Goal: Task Accomplishment & Management: Use online tool/utility

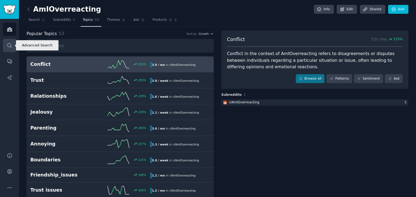
click at [10, 43] on icon "Sidebar" at bounding box center [10, 46] width 6 height 6
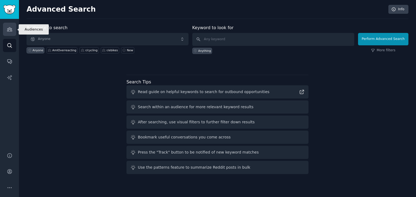
click at [11, 29] on icon "Sidebar" at bounding box center [9, 30] width 5 height 4
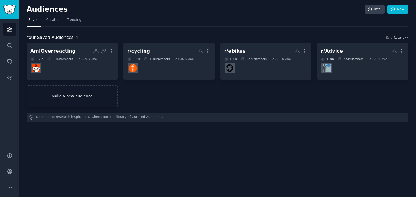
click at [98, 91] on link "Make a new audience" at bounding box center [72, 96] width 91 height 22
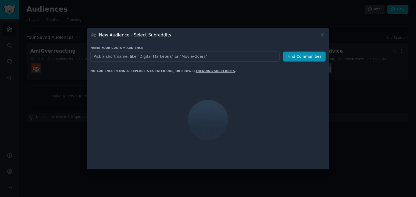
click at [144, 57] on input "text" at bounding box center [184, 57] width 189 height 10
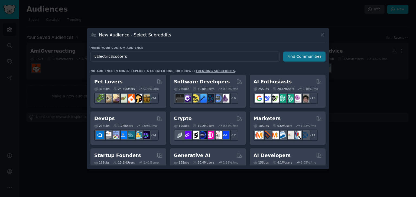
type input "r/ElectricScooters"
click at [322, 60] on button "Find Communities" at bounding box center [304, 57] width 42 height 10
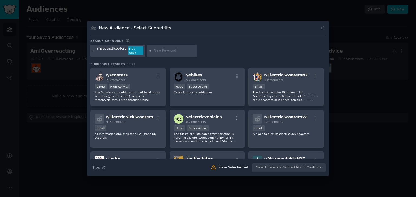
click at [92, 49] on icon at bounding box center [93, 50] width 3 height 3
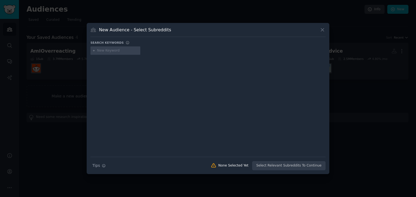
click at [103, 50] on input "text" at bounding box center [117, 50] width 41 height 5
click at [325, 30] on icon at bounding box center [322, 30] width 6 height 6
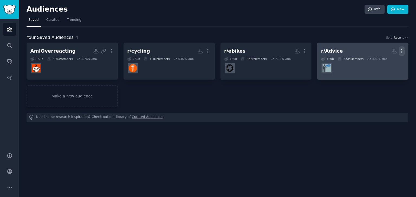
click at [401, 51] on icon "button" at bounding box center [401, 52] width 1 height 4
click at [391, 64] on p "Delete" at bounding box center [386, 63] width 12 height 6
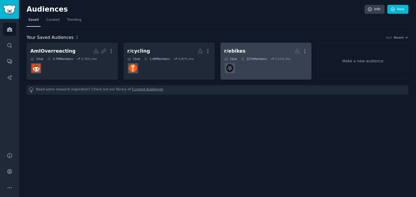
click at [309, 52] on link "r/ebikes More 1 Sub 227k Members 2.11 % /mo r/ebikes" at bounding box center [265, 61] width 91 height 37
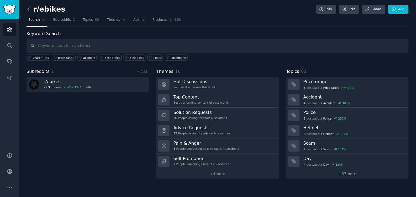
click at [29, 7] on icon at bounding box center [29, 9] width 6 height 6
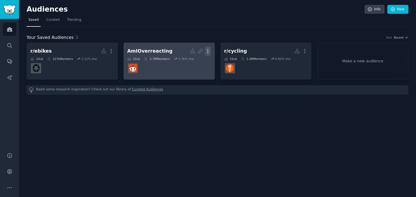
click at [206, 51] on icon "button" at bounding box center [208, 51] width 6 height 6
click at [187, 78] on link "AmIOverreacting Shared Report Enabled More View Delete 1 Sub 3.7M Members 5.76 …" at bounding box center [168, 61] width 91 height 37
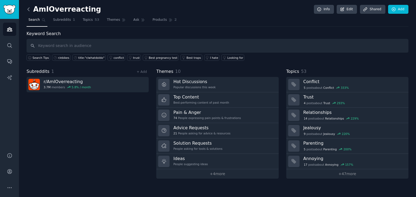
click at [27, 10] on icon at bounding box center [29, 9] width 6 height 6
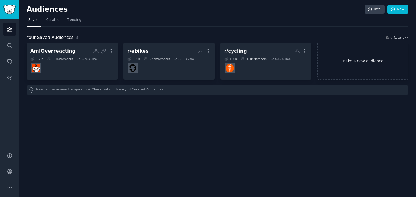
click at [353, 61] on link "Make a new audience" at bounding box center [362, 61] width 91 height 37
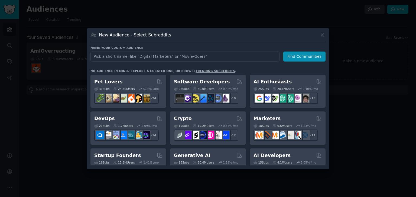
click at [219, 53] on input "text" at bounding box center [184, 57] width 189 height 10
type input "r/ElectricScooters"
click button "Find Communities" at bounding box center [304, 57] width 42 height 10
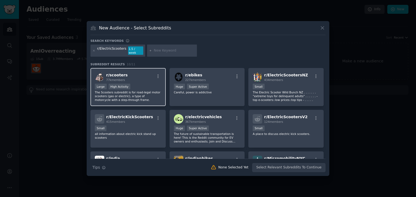
click at [113, 74] on span "r/ scooters" at bounding box center [116, 75] width 21 height 4
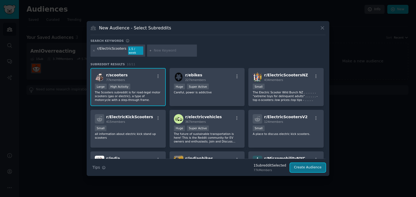
click at [305, 167] on button "Create Audience" at bounding box center [308, 167] width 36 height 9
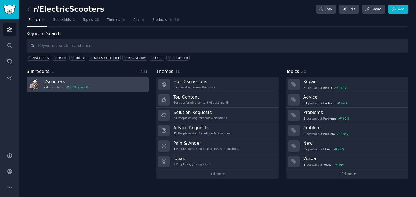
click at [108, 84] on link "r/ scooters 77k members 1.9 % / month" at bounding box center [88, 84] width 122 height 15
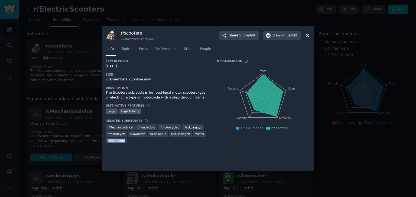
copy span "r/ 3Dprinting"
drag, startPoint x: 125, startPoint y: 141, endPoint x: 105, endPoint y: 142, distance: 19.8
click at [105, 142] on div "r/ scooters 77k members since [DATE] Share Subreddit View on Reddit Info Topics…" at bounding box center [208, 99] width 212 height 146
click at [77, 91] on div at bounding box center [208, 98] width 416 height 197
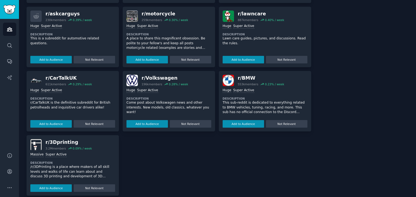
scroll to position [168, 0]
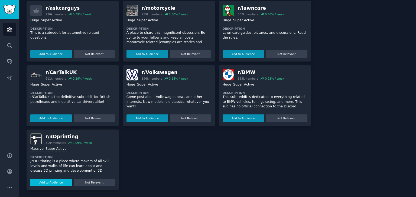
click at [59, 182] on button "Add to Audience" at bounding box center [50, 183] width 41 height 8
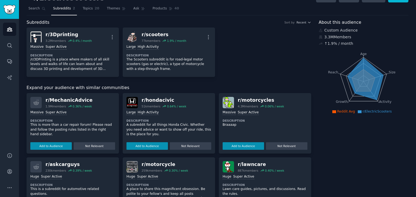
scroll to position [0, 0]
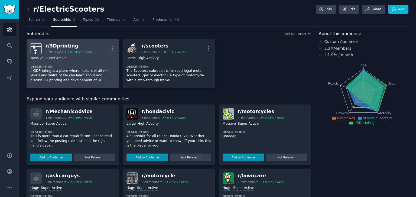
click at [48, 47] on div "r/ 3Dprinting" at bounding box center [68, 46] width 46 height 7
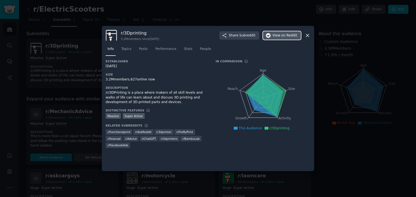
click at [269, 32] on button "View on Reddit" at bounding box center [282, 35] width 38 height 9
